Goal: Information Seeking & Learning: Learn about a topic

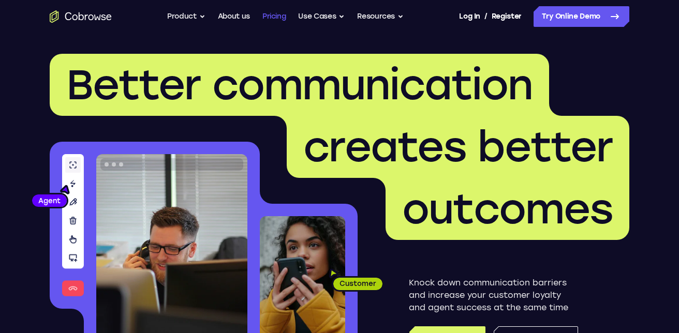
click at [270, 18] on link "Pricing" at bounding box center [274, 16] width 24 height 21
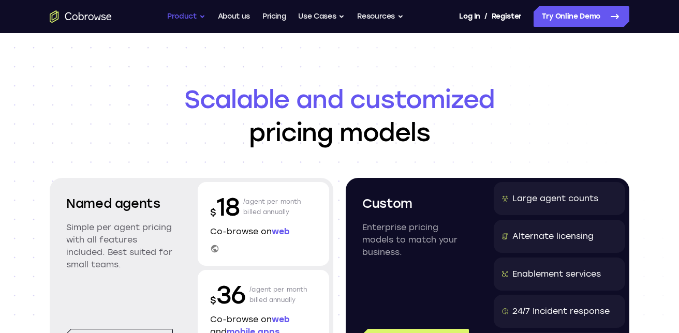
click at [199, 19] on button "Product" at bounding box center [186, 16] width 38 height 21
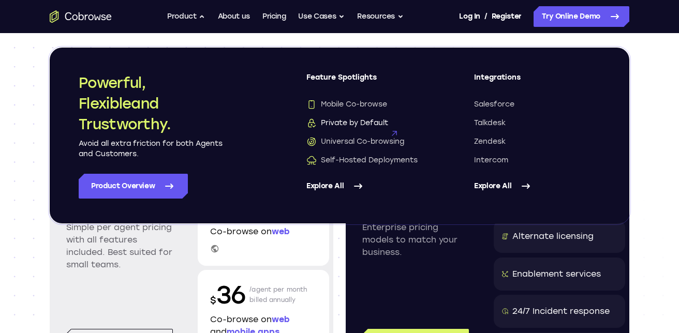
click at [359, 123] on span "Private by Default" at bounding box center [347, 123] width 82 height 10
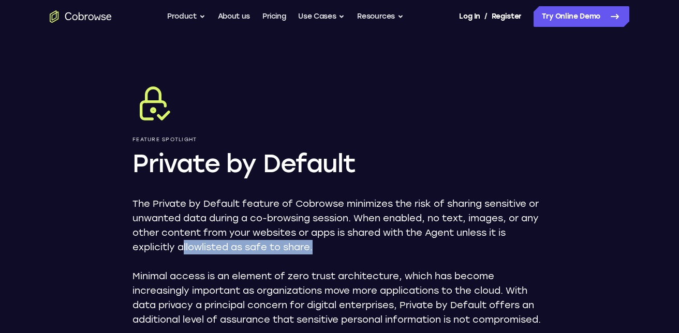
drag, startPoint x: 184, startPoint y: 247, endPoint x: 316, endPoint y: 251, distance: 132.0
click at [316, 251] on p "The Private by Default feature of Cobrowse minimizes the risk of sharing sensit…" at bounding box center [339, 226] width 414 height 58
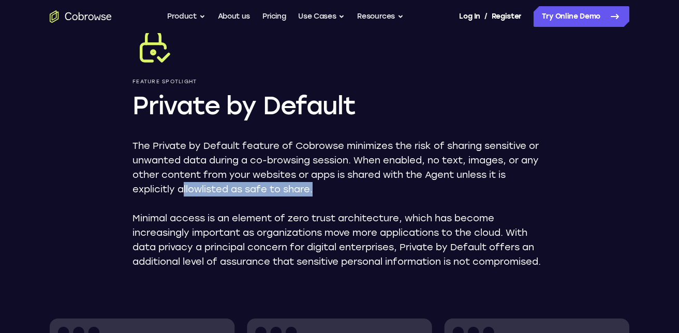
scroll to position [62, 0]
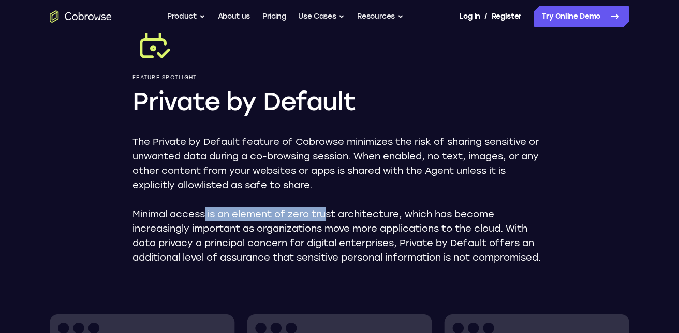
drag, startPoint x: 232, startPoint y: 215, endPoint x: 329, endPoint y: 219, distance: 96.8
click at [329, 219] on p "Minimal access is an element of zero trust architecture, which has become incre…" at bounding box center [339, 236] width 414 height 58
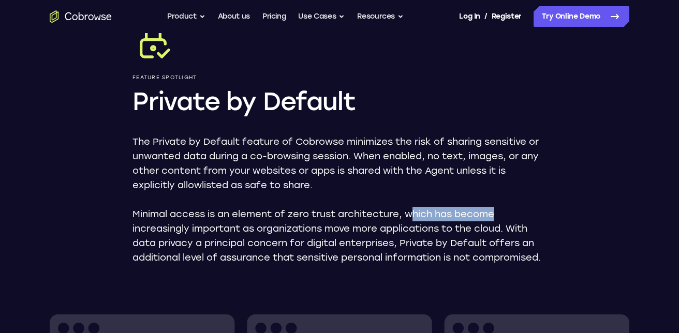
drag, startPoint x: 414, startPoint y: 216, endPoint x: 502, endPoint y: 216, distance: 88.5
click at [502, 216] on p "Minimal access is an element of zero trust architecture, which has become incre…" at bounding box center [339, 236] width 414 height 58
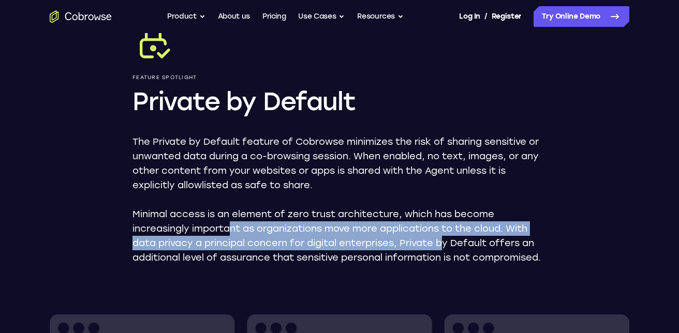
drag, startPoint x: 241, startPoint y: 229, endPoint x: 451, endPoint y: 238, distance: 210.3
click at [450, 238] on p "Minimal access is an element of zero trust architecture, which has become incre…" at bounding box center [339, 236] width 414 height 58
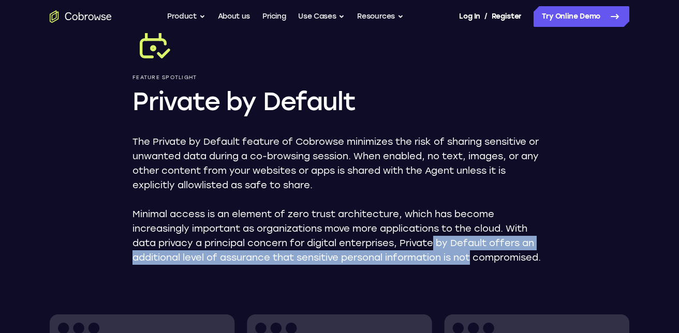
drag, startPoint x: 479, startPoint y: 261, endPoint x: 428, endPoint y: 245, distance: 52.8
click at [431, 245] on p "Minimal access is an element of zero trust architecture, which has become incre…" at bounding box center [339, 236] width 414 height 58
click at [400, 254] on p "Minimal access is an element of zero trust architecture, which has become incre…" at bounding box center [339, 236] width 414 height 58
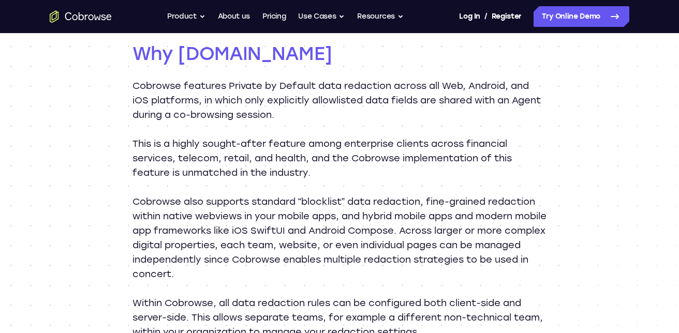
scroll to position [1079, 0]
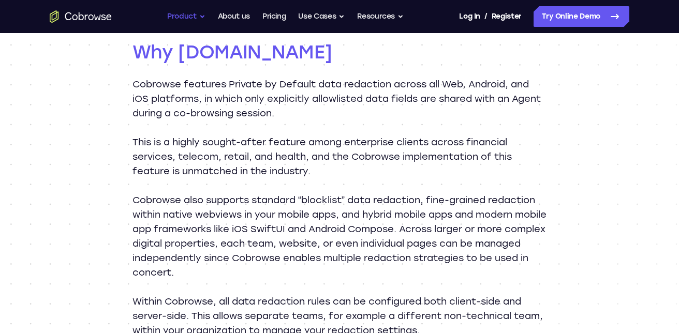
click at [201, 17] on button "Product" at bounding box center [186, 16] width 38 height 21
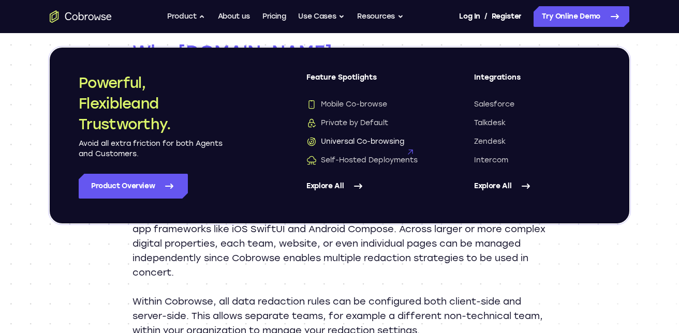
click at [354, 143] on span "Universal Co-browsing" at bounding box center [355, 142] width 98 height 10
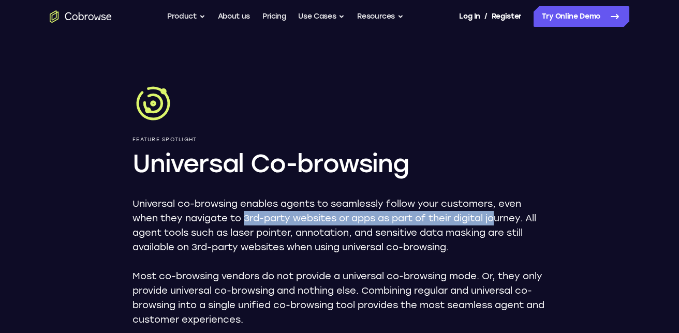
drag, startPoint x: 246, startPoint y: 217, endPoint x: 503, endPoint y: 218, distance: 257.2
click at [503, 218] on p "Universal co-browsing enables agents to seamlessly follow your customers, even …" at bounding box center [339, 226] width 414 height 58
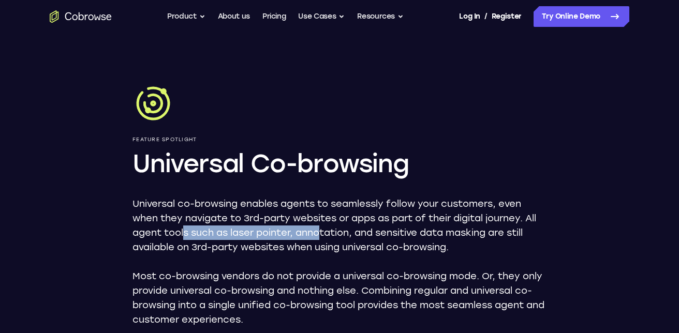
drag, startPoint x: 185, startPoint y: 234, endPoint x: 321, endPoint y: 235, distance: 136.1
click at [321, 235] on p "Universal co-browsing enables agents to seamlessly follow your customers, even …" at bounding box center [339, 226] width 414 height 58
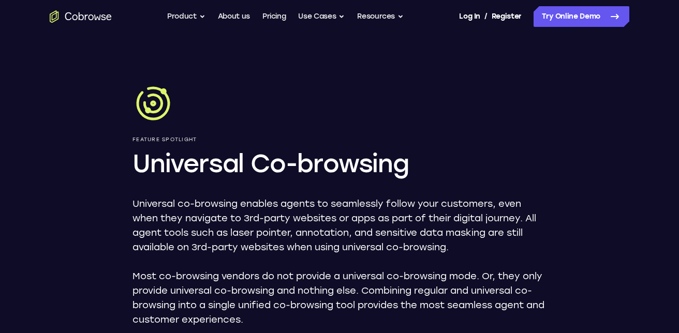
click at [310, 251] on p "Universal co-browsing enables agents to seamlessly follow your customers, even …" at bounding box center [339, 226] width 414 height 58
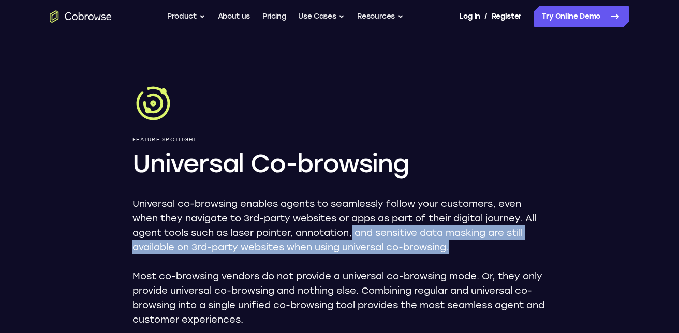
drag, startPoint x: 379, startPoint y: 238, endPoint x: 464, endPoint y: 243, distance: 84.5
click at [464, 243] on p "Universal co-browsing enables agents to seamlessly follow your customers, even …" at bounding box center [339, 226] width 414 height 58
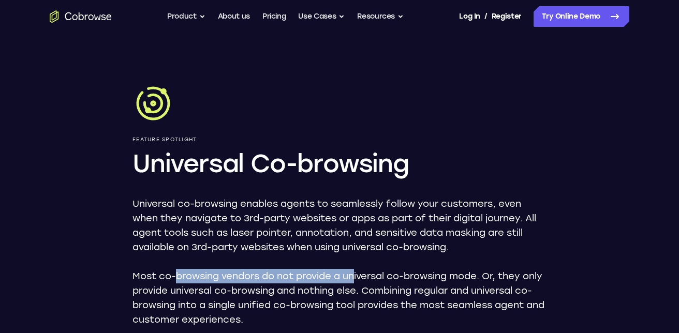
drag, startPoint x: 178, startPoint y: 277, endPoint x: 357, endPoint y: 273, distance: 179.1
click at [357, 273] on p "Most co-browsing vendors do not provide a universal co-browsing mode. Or, they …" at bounding box center [339, 298] width 414 height 58
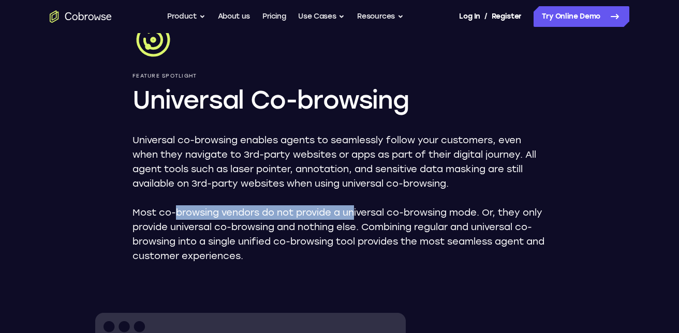
scroll to position [65, 0]
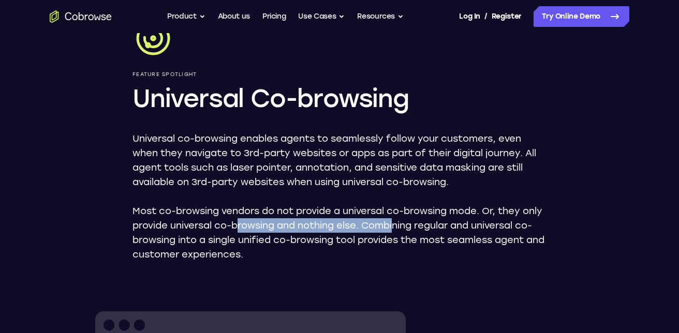
drag, startPoint x: 402, startPoint y: 232, endPoint x: 421, endPoint y: 232, distance: 19.2
click at [421, 232] on p "Most co-browsing vendors do not provide a universal co-browsing mode. Or, they …" at bounding box center [339, 233] width 414 height 58
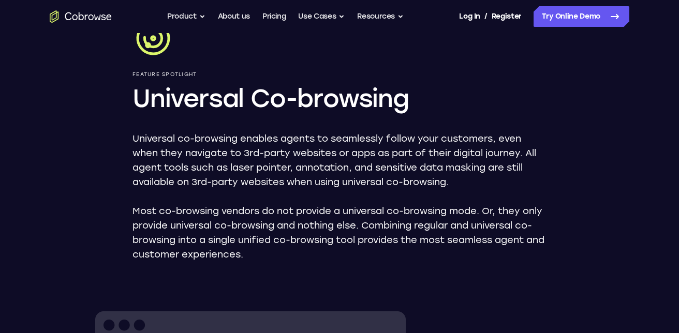
click at [345, 257] on p "Most co-browsing vendors do not provide a universal co-browsing mode. Or, they …" at bounding box center [339, 233] width 414 height 58
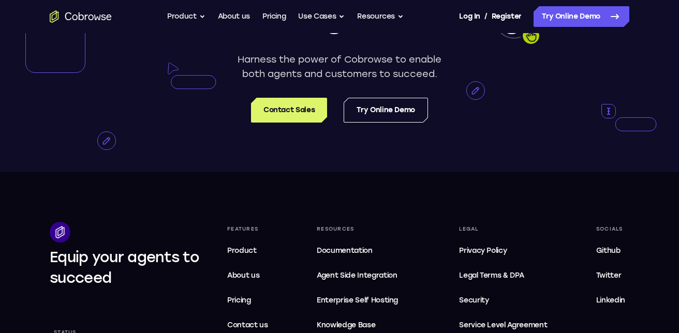
scroll to position [1828, 0]
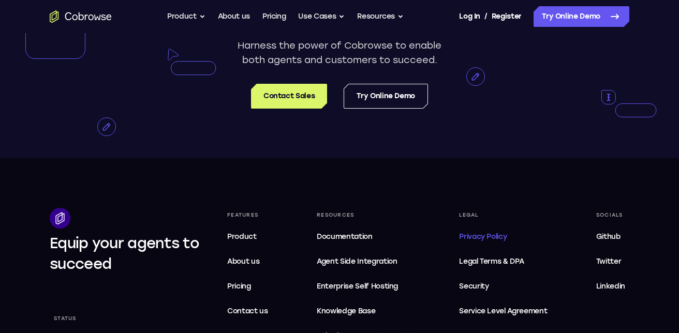
click at [478, 240] on span "Privacy Policy" at bounding box center [483, 236] width 48 height 9
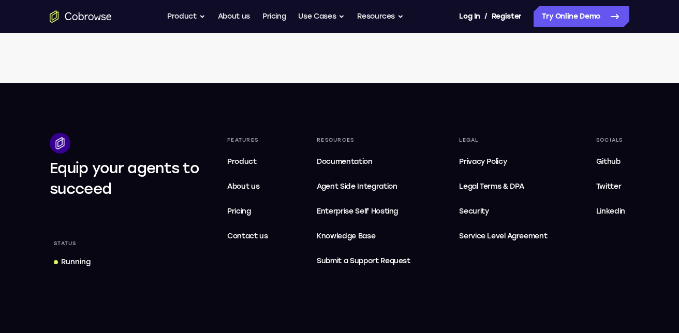
scroll to position [3623, 0]
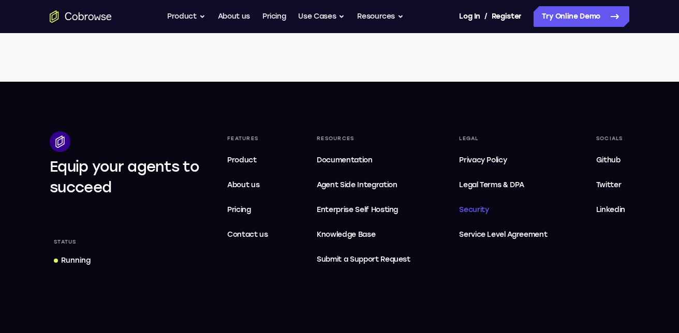
click at [477, 214] on span "Security" at bounding box center [473, 209] width 29 height 9
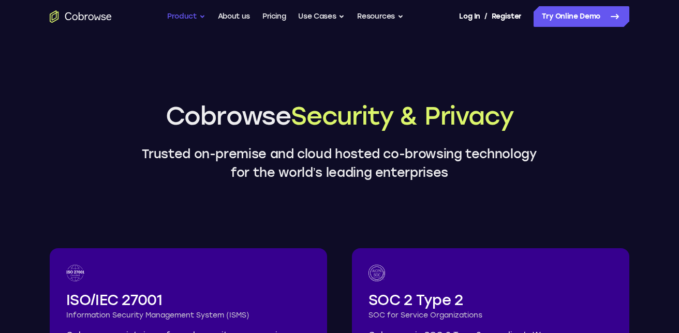
click at [197, 17] on button "Product" at bounding box center [186, 16] width 38 height 21
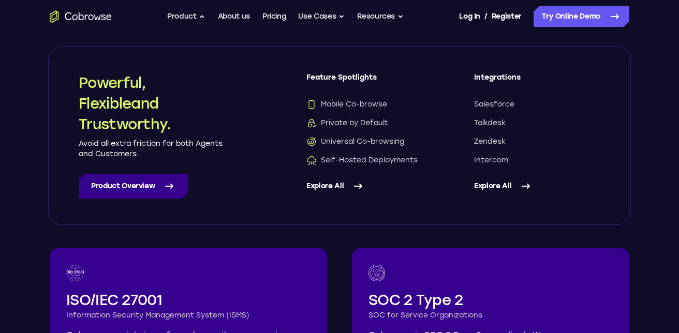
click at [162, 182] on link "Product Overview" at bounding box center [133, 186] width 109 height 25
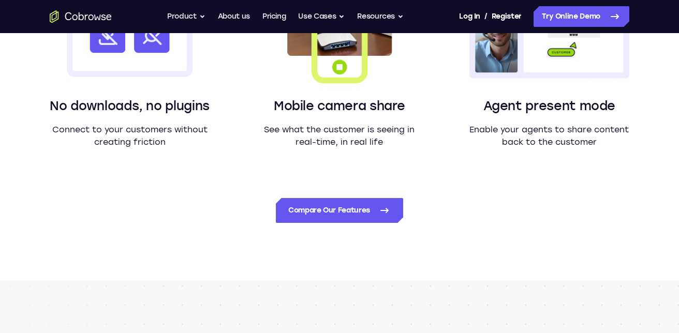
scroll to position [1001, 0]
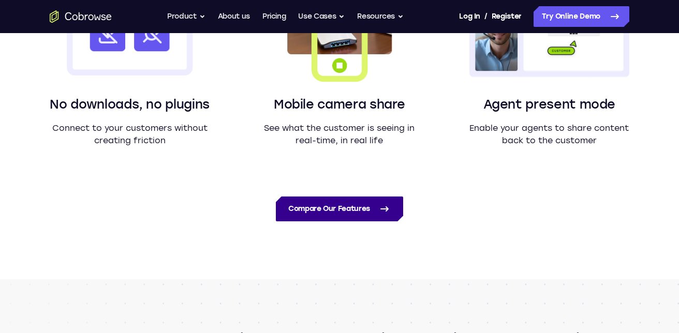
click at [348, 209] on link "Compare Our Features" at bounding box center [339, 209] width 127 height 25
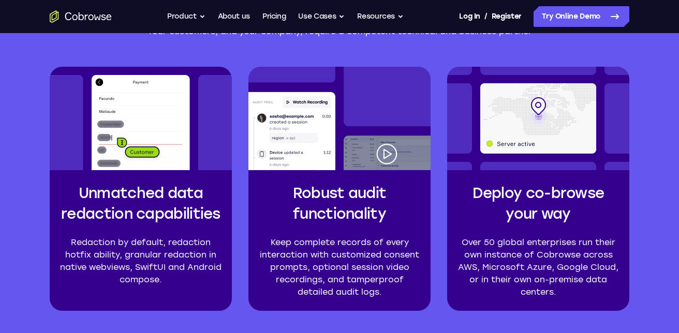
scroll to position [2403, 0]
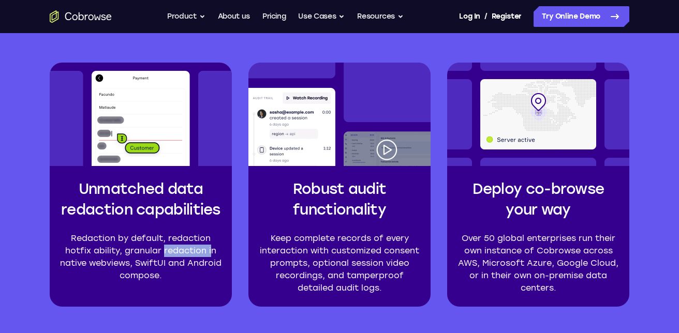
drag, startPoint x: 163, startPoint y: 250, endPoint x: 209, endPoint y: 251, distance: 45.5
click at [211, 251] on p "Redaction by default, redaction hotfix ability, granular redaction in native we…" at bounding box center [141, 257] width 166 height 50
click at [356, 275] on p "Keep complete records of every interaction with customized consent prompts, opt…" at bounding box center [340, 263] width 166 height 62
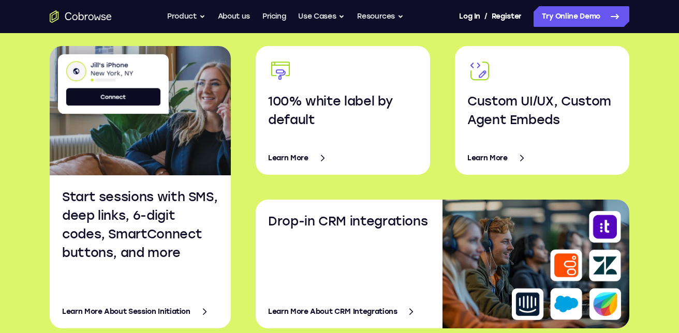
scroll to position [1661, 0]
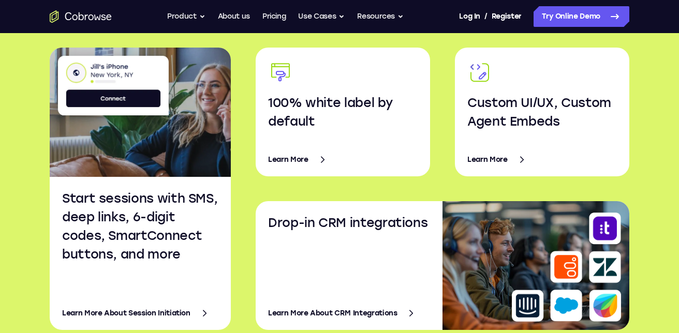
click at [491, 160] on link "Learn More" at bounding box center [542, 159] width 150 height 25
click at [373, 317] on link "Learn More About CRM Integrations" at bounding box center [353, 313] width 170 height 25
click at [502, 157] on link "Learn More" at bounding box center [542, 159] width 150 height 25
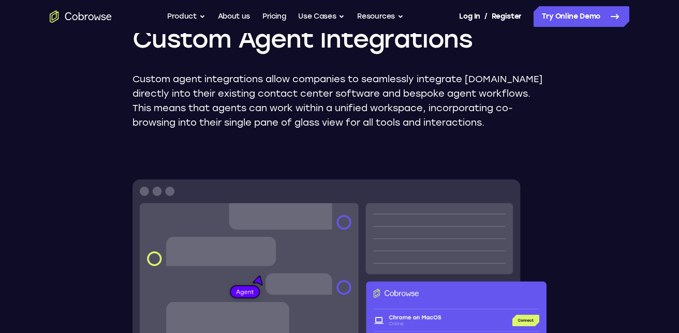
scroll to position [111, 0]
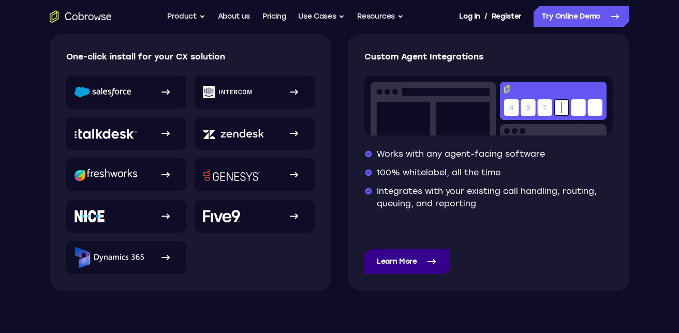
scroll to position [231, 0]
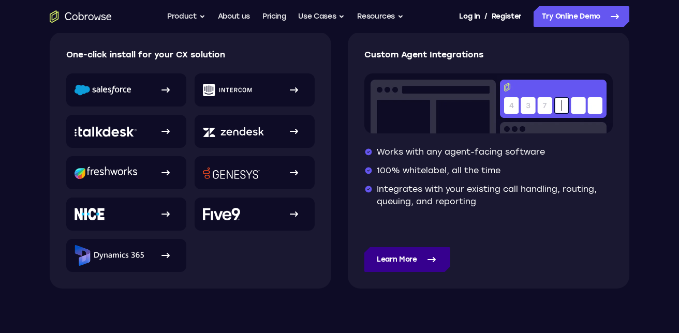
click at [406, 263] on link "Learn More" at bounding box center [407, 259] width 86 height 25
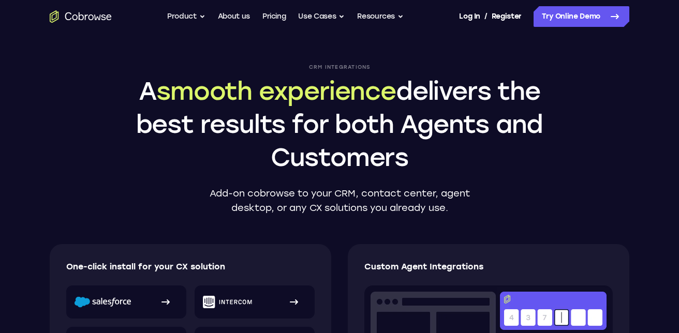
scroll to position [0, 0]
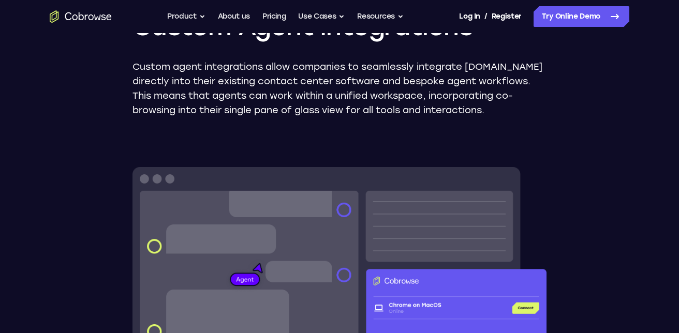
scroll to position [125, 0]
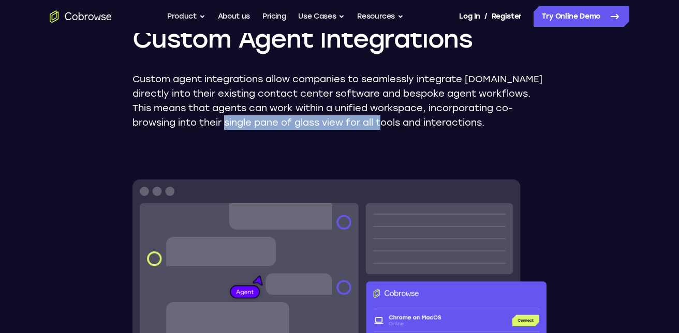
drag, startPoint x: 234, startPoint y: 125, endPoint x: 396, endPoint y: 128, distance: 162.0
click at [396, 128] on p "Custom agent integrations allow companies to seamlessly integrate [DOMAIN_NAME]…" at bounding box center [339, 101] width 414 height 58
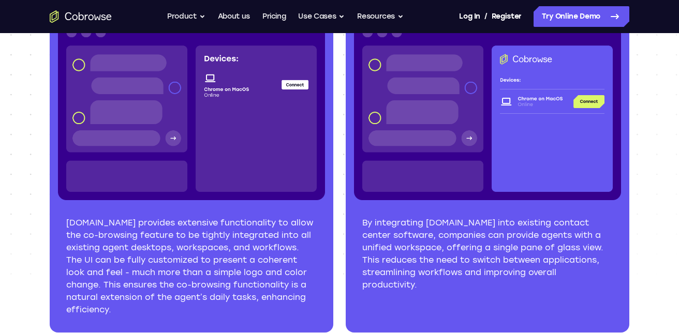
scroll to position [1256, 0]
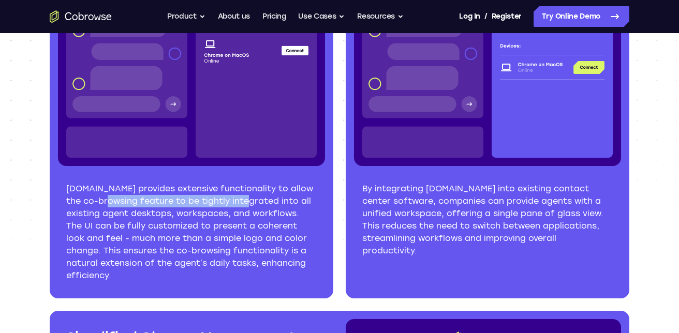
drag, startPoint x: 104, startPoint y: 203, endPoint x: 242, endPoint y: 198, distance: 137.7
click at [242, 198] on p "[DOMAIN_NAME] provides extensive functionality to allow the co-browsing feature…" at bounding box center [191, 232] width 250 height 99
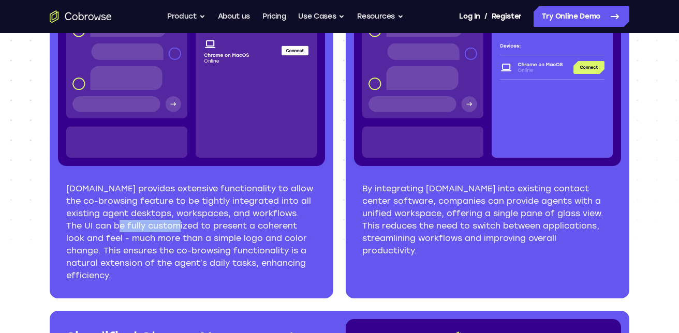
drag, startPoint x: 145, startPoint y: 228, endPoint x: 167, endPoint y: 229, distance: 21.7
click at [167, 229] on p "[DOMAIN_NAME] provides extensive functionality to allow the co-browsing feature…" at bounding box center [191, 232] width 250 height 99
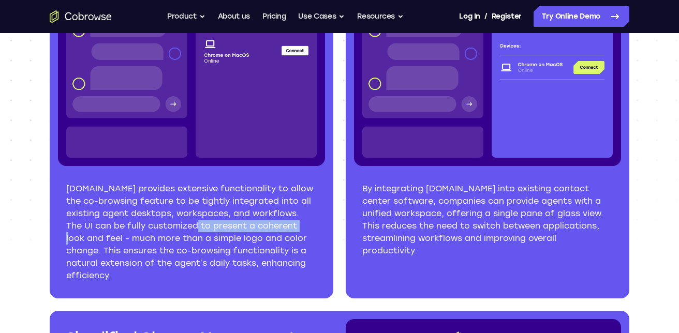
drag, startPoint x: 187, startPoint y: 227, endPoint x: 292, endPoint y: 229, distance: 105.0
click at [292, 229] on p "[DOMAIN_NAME] provides extensive functionality to allow the co-browsing feature…" at bounding box center [191, 232] width 250 height 99
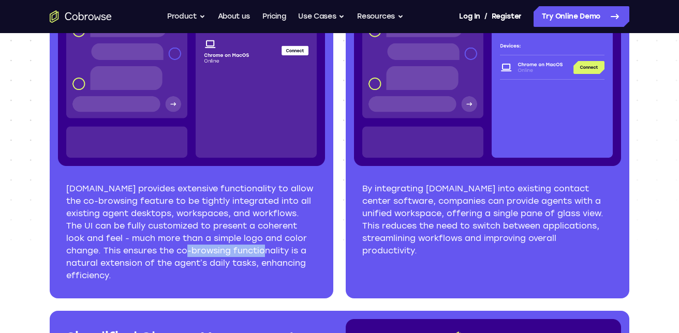
drag, startPoint x: 196, startPoint y: 248, endPoint x: 250, endPoint y: 251, distance: 54.4
click at [273, 252] on p "[DOMAIN_NAME] provides extensive functionality to allow the co-browsing feature…" at bounding box center [191, 232] width 250 height 99
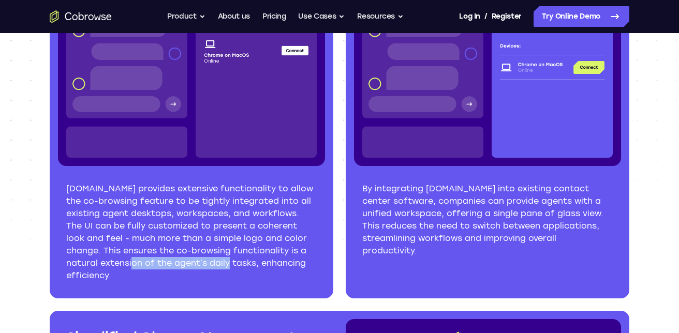
drag, startPoint x: 141, startPoint y: 264, endPoint x: 237, endPoint y: 266, distance: 96.3
click at [237, 266] on p "[DOMAIN_NAME] provides extensive functionality to allow the co-browsing feature…" at bounding box center [191, 232] width 250 height 99
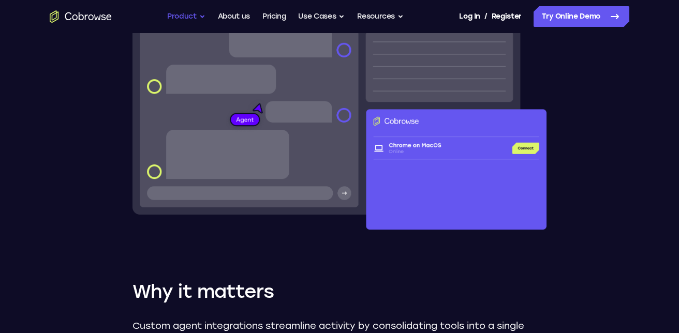
scroll to position [276, 0]
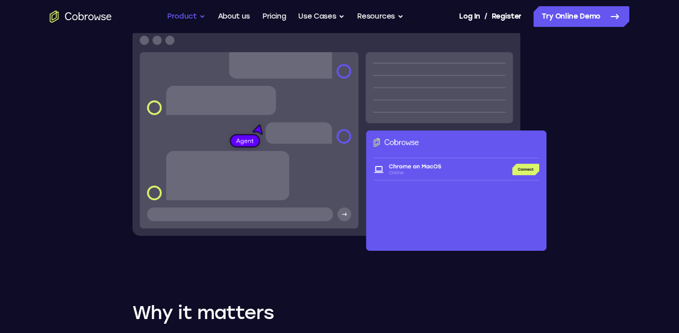
click at [194, 20] on button "Product" at bounding box center [186, 16] width 38 height 21
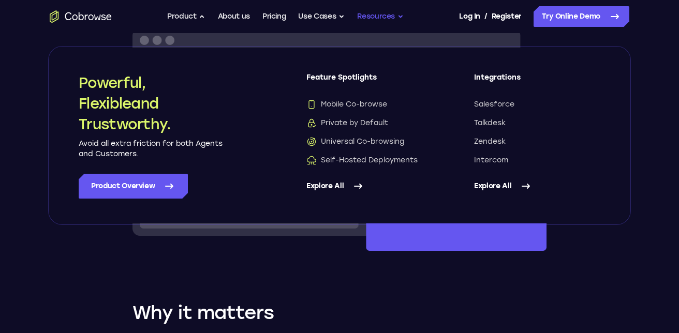
click at [403, 19] on button "Resources" at bounding box center [380, 16] width 47 height 21
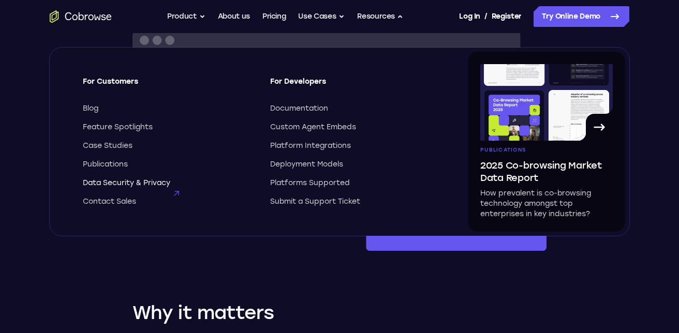
click at [124, 182] on span "Data Security & Privacy" at bounding box center [126, 183] width 87 height 10
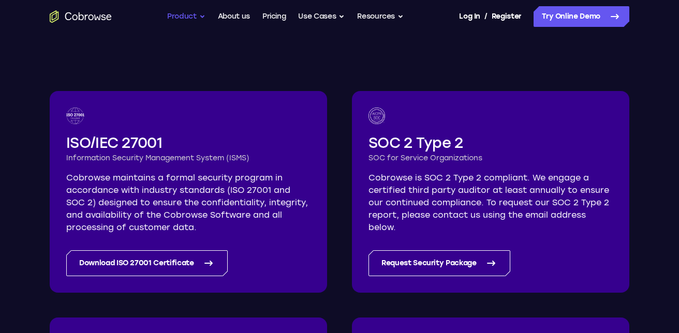
scroll to position [151, 0]
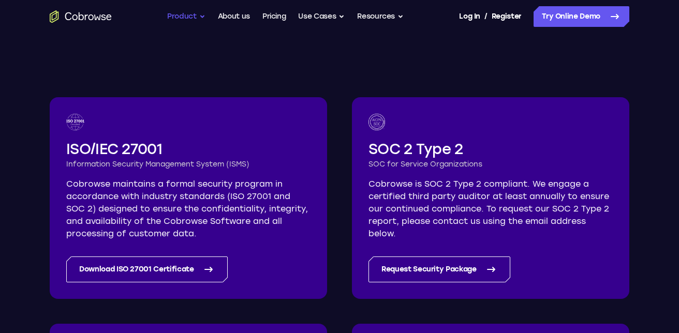
click at [199, 17] on button "Product" at bounding box center [186, 16] width 38 height 21
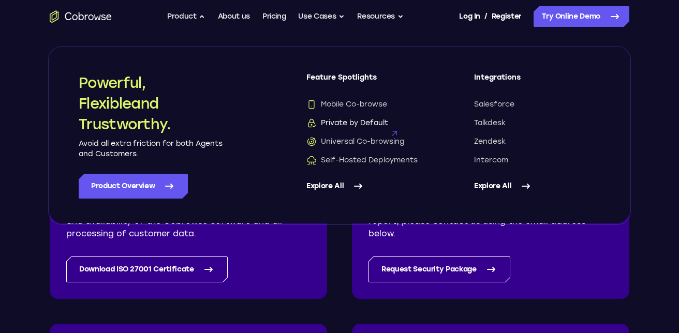
click at [350, 125] on span "Private by Default" at bounding box center [347, 123] width 82 height 10
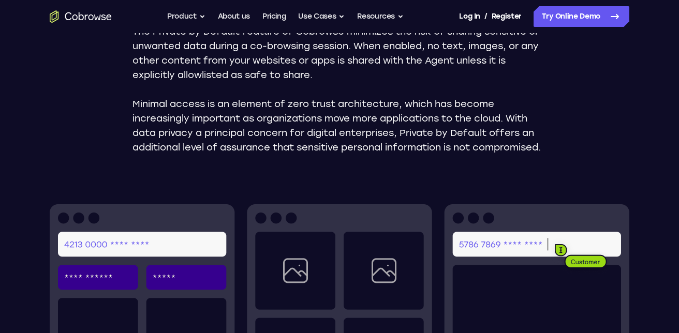
scroll to position [174, 0]
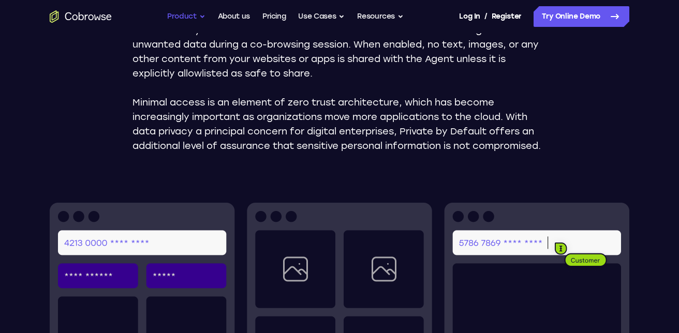
click at [192, 17] on button "Product" at bounding box center [186, 16] width 38 height 21
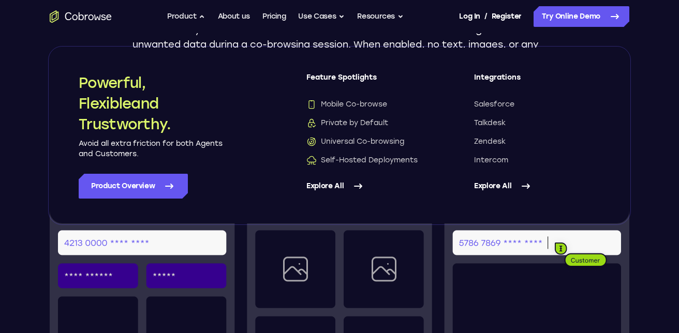
click at [35, 123] on div "Feature Spotlight Private by Default The Private by Default feature of Cobrowse…" at bounding box center [339, 331] width 662 height 945
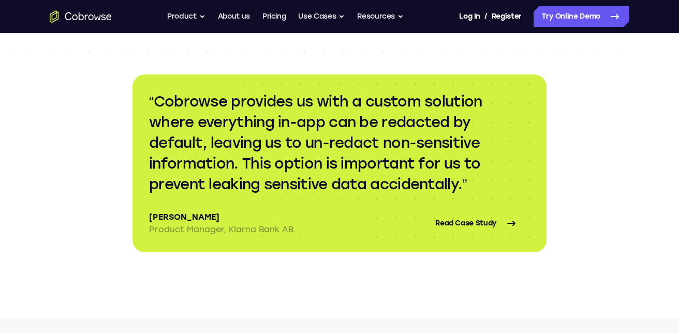
scroll to position [1453, 0]
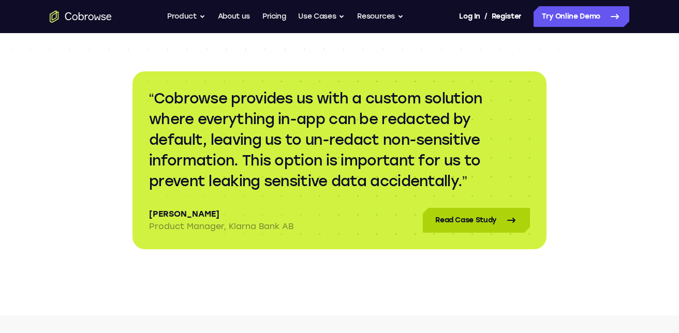
click at [474, 233] on link "Read Case Study" at bounding box center [476, 220] width 107 height 25
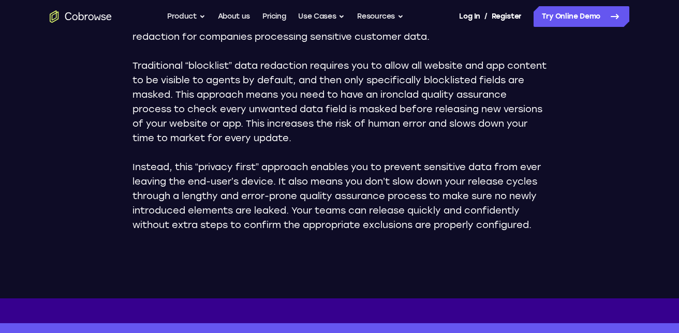
scroll to position [678, 0]
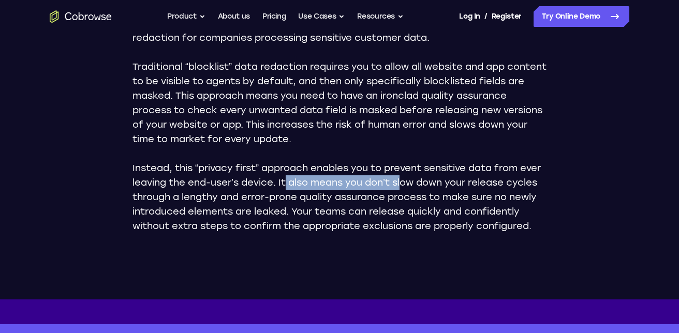
drag, startPoint x: 309, startPoint y: 197, endPoint x: 455, endPoint y: 199, distance: 145.9
click at [442, 199] on p "Instead, this “privacy first” approach enables you to prevent sensitive data fr…" at bounding box center [339, 197] width 414 height 72
click at [405, 209] on p "Instead, this “privacy first” approach enables you to prevent sensitive data fr…" at bounding box center [339, 197] width 414 height 72
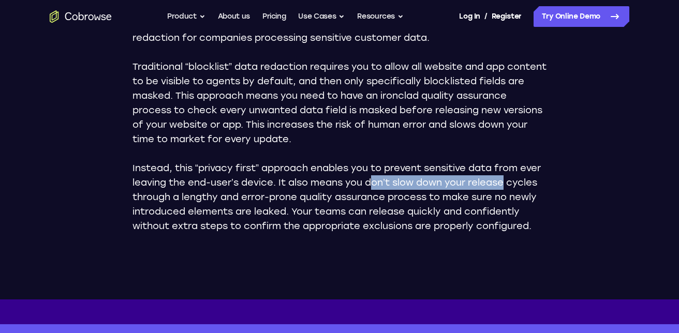
drag, startPoint x: 418, startPoint y: 200, endPoint x: 533, endPoint y: 204, distance: 115.4
click at [533, 204] on p "Instead, this “privacy first” approach enables you to prevent sensitive data fr…" at bounding box center [339, 197] width 414 height 72
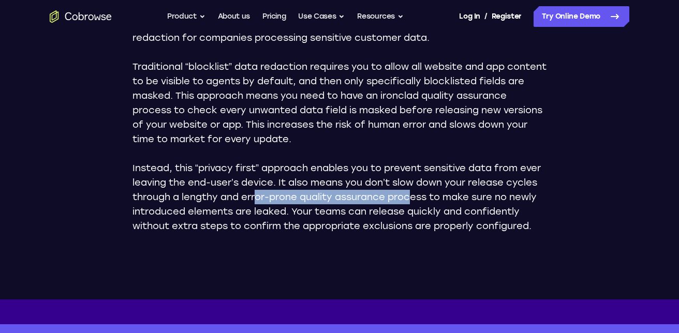
drag, startPoint x: 290, startPoint y: 213, endPoint x: 450, endPoint y: 214, distance: 159.4
click at [450, 214] on p "Instead, this “privacy first” approach enables you to prevent sensitive data fr…" at bounding box center [339, 197] width 414 height 72
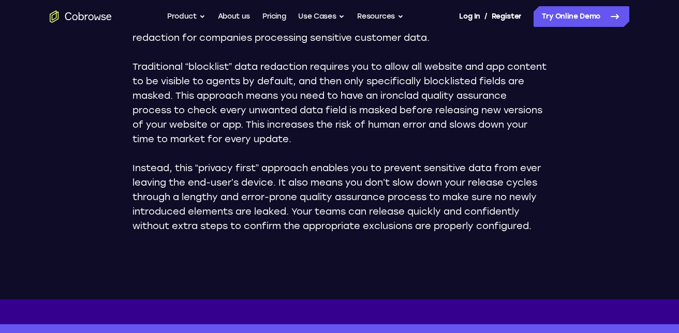
drag, startPoint x: 471, startPoint y: 212, endPoint x: 411, endPoint y: 218, distance: 60.3
click at [471, 212] on p "Instead, this “privacy first” approach enables you to prevent sensitive data fr…" at bounding box center [339, 197] width 414 height 72
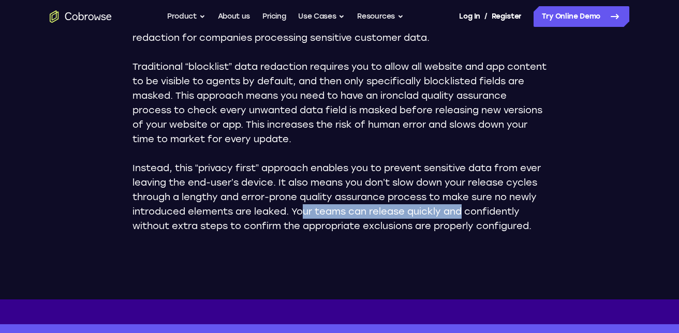
drag, startPoint x: 376, startPoint y: 229, endPoint x: 536, endPoint y: 233, distance: 159.9
click at [536, 233] on p "Instead, this “privacy first” approach enables you to prevent sensitive data fr…" at bounding box center [339, 197] width 414 height 72
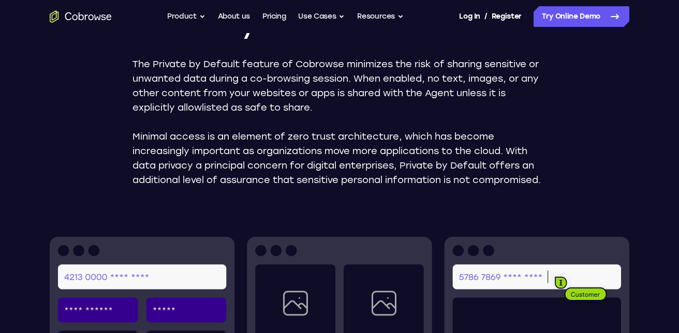
scroll to position [107, 0]
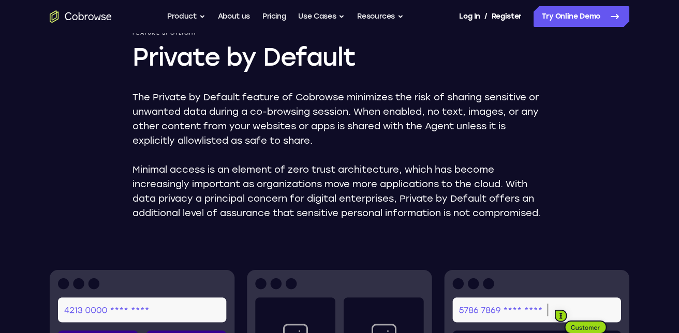
click at [86, 17] on icon "Go to the home page" at bounding box center [81, 16] width 62 height 12
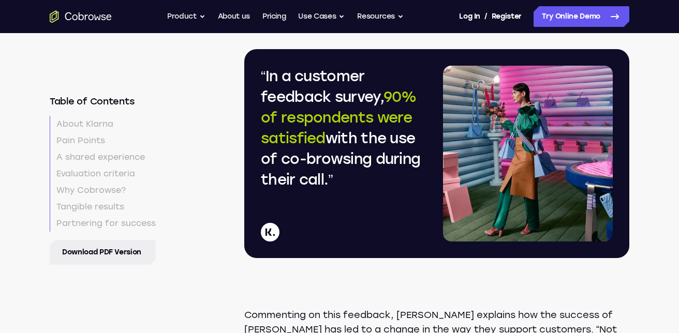
scroll to position [2907, 0]
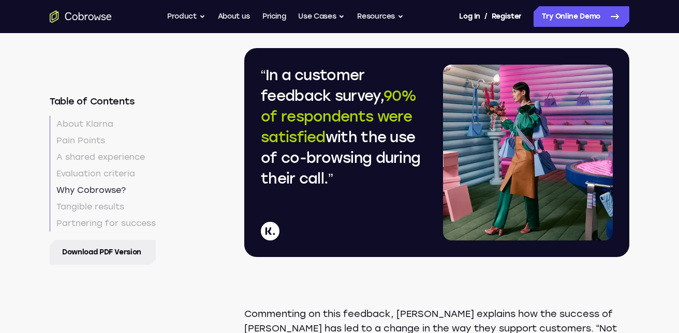
click at [109, 192] on link "Why Cobrowse?" at bounding box center [103, 190] width 106 height 17
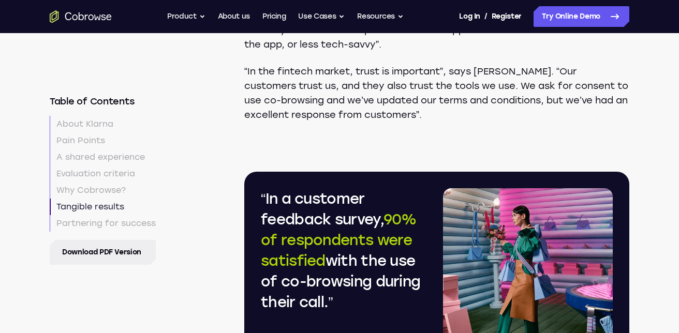
scroll to position [2785, 0]
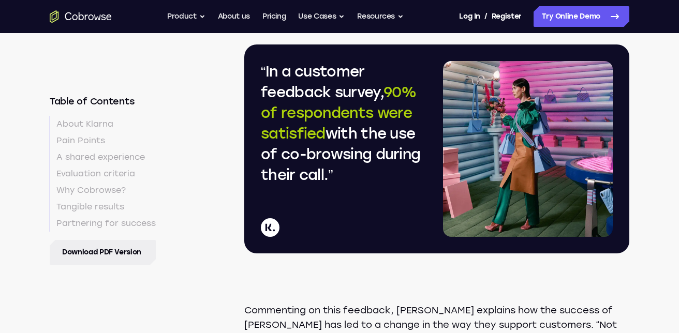
scroll to position [2907, 0]
